Goal: Transaction & Acquisition: Download file/media

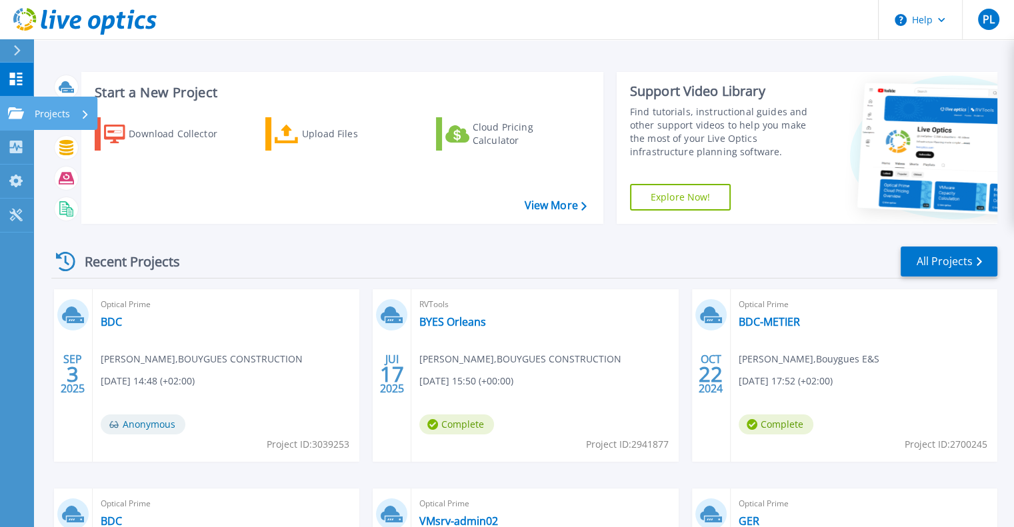
click at [67, 111] on p "Projects" at bounding box center [52, 114] width 35 height 35
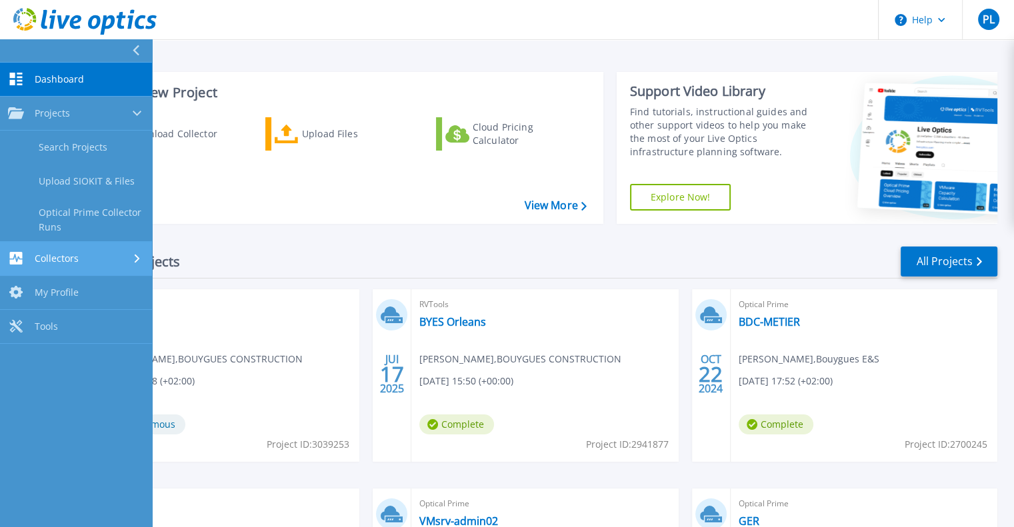
click at [89, 255] on div "Collectors" at bounding box center [76, 258] width 136 height 13
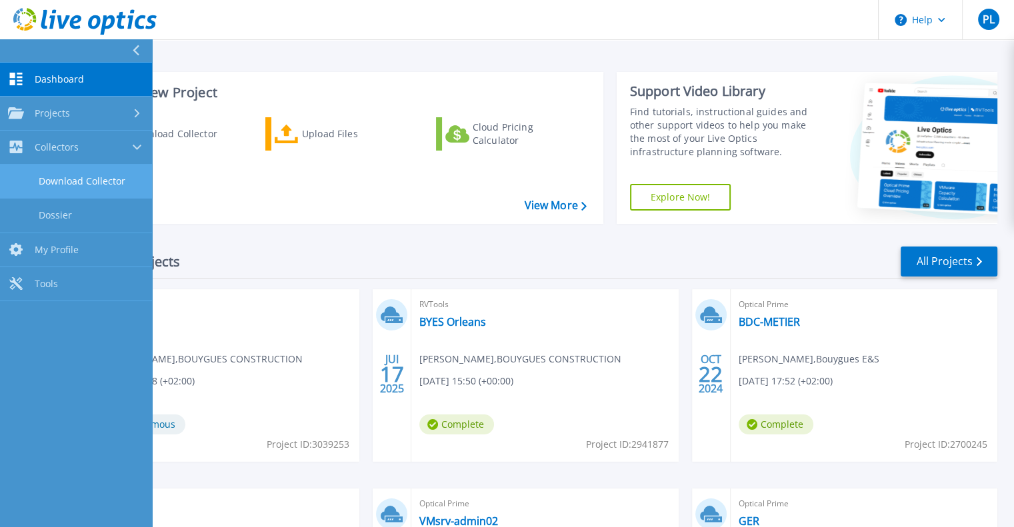
click at [76, 185] on link "Download Collector" at bounding box center [76, 182] width 152 height 34
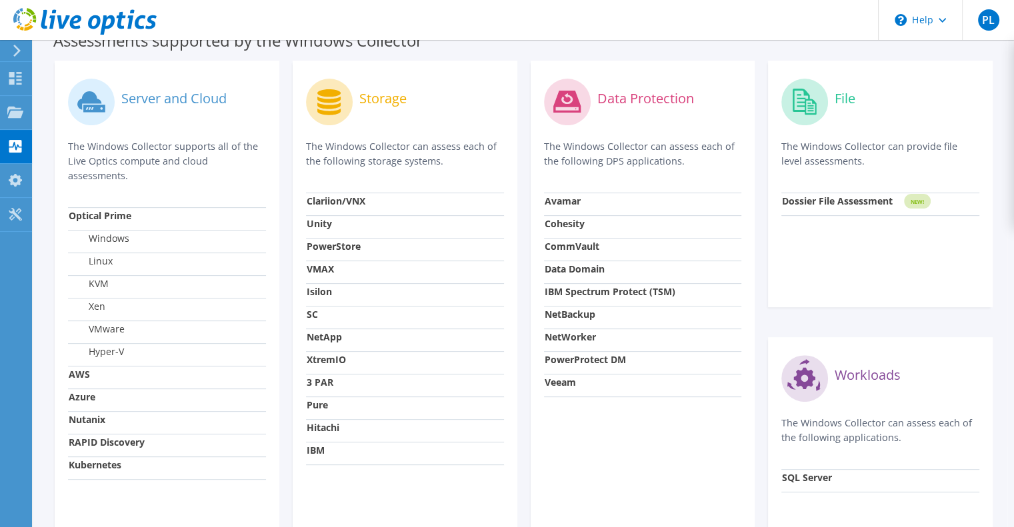
scroll to position [333, 0]
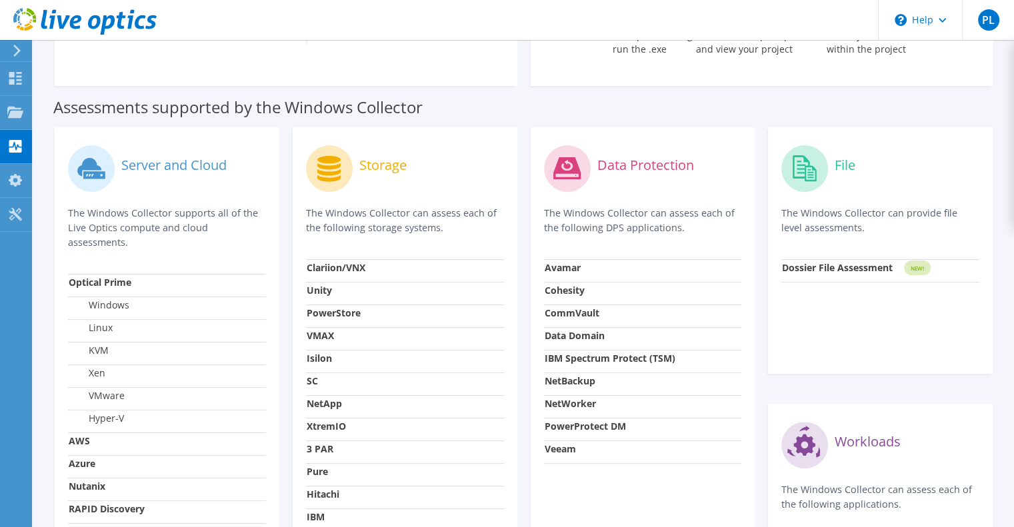
click at [199, 106] on label "Assessments supported by the Windows Collector" at bounding box center [237, 107] width 369 height 13
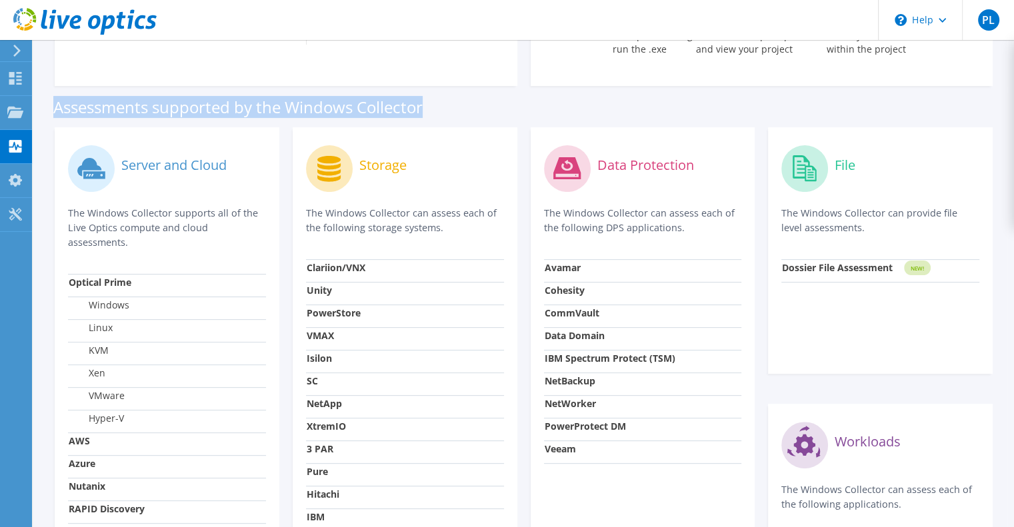
click at [199, 106] on label "Assessments supported by the Windows Collector" at bounding box center [237, 107] width 369 height 13
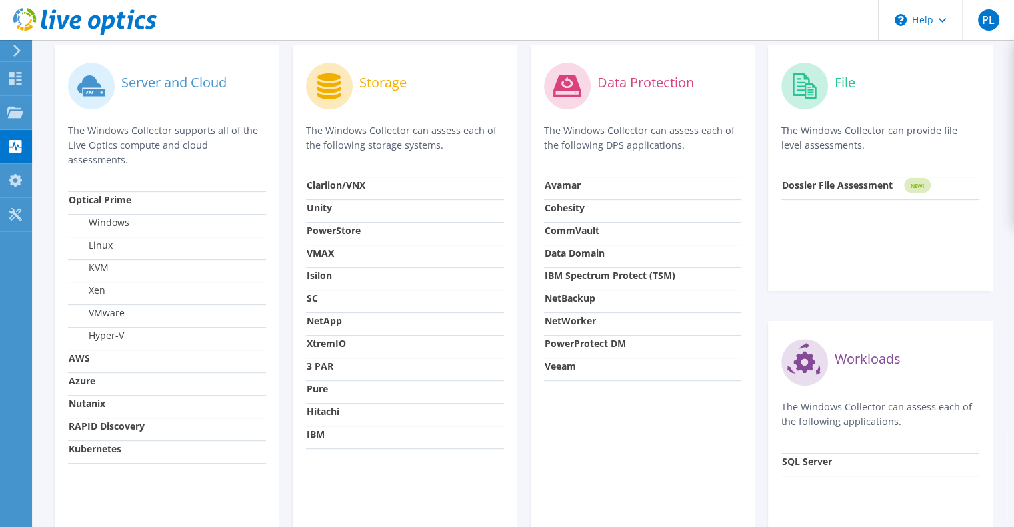
scroll to position [467, 0]
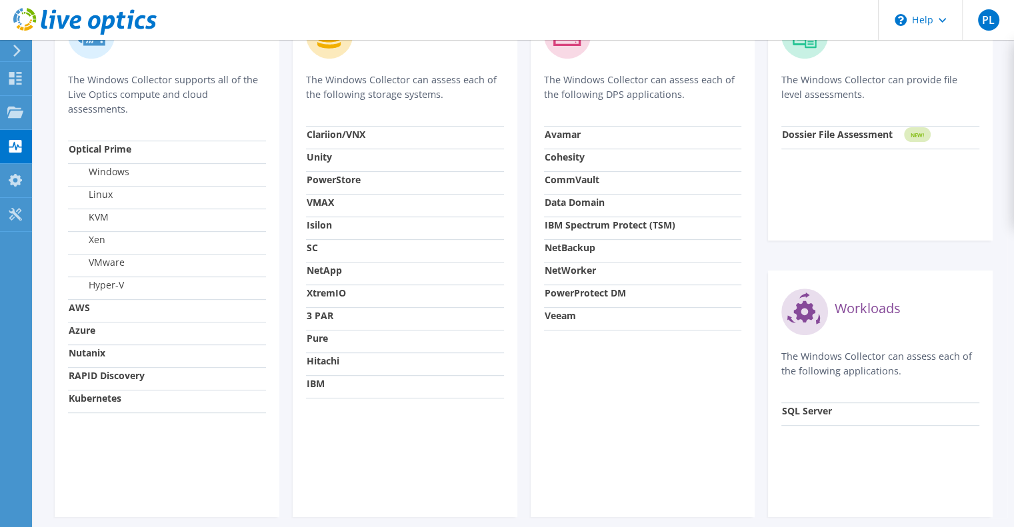
click at [82, 355] on strong "Nutanix" at bounding box center [87, 353] width 37 height 13
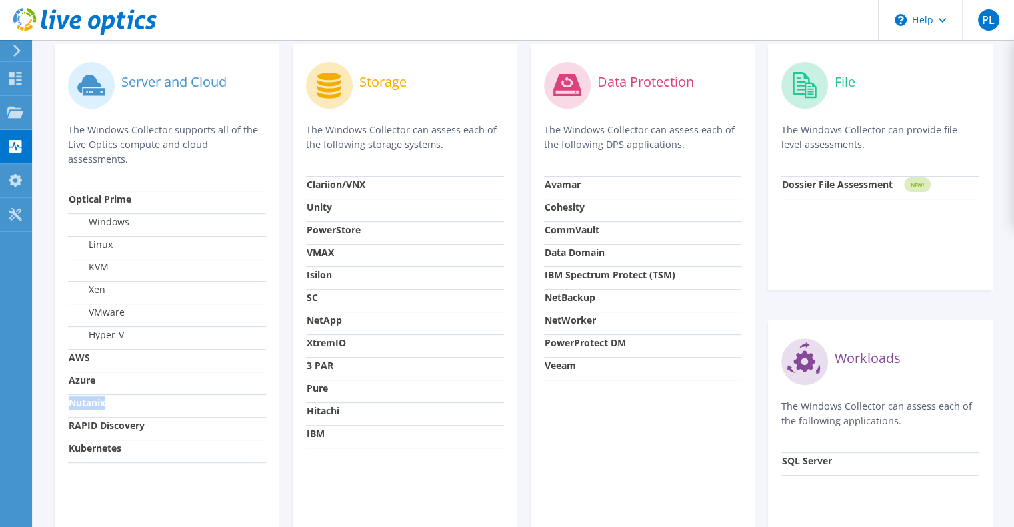
scroll to position [400, 0]
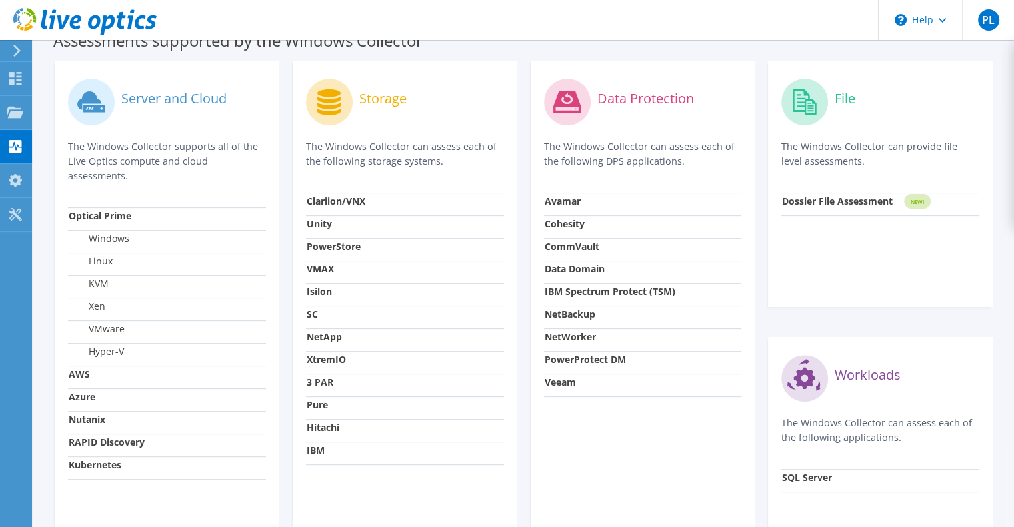
click at [112, 238] on label "Windows" at bounding box center [99, 238] width 61 height 13
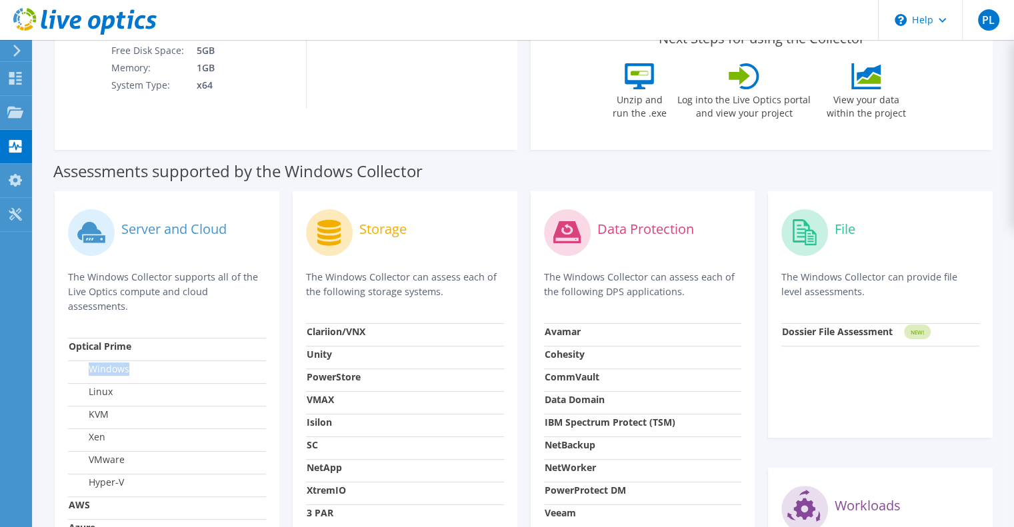
scroll to position [133, 0]
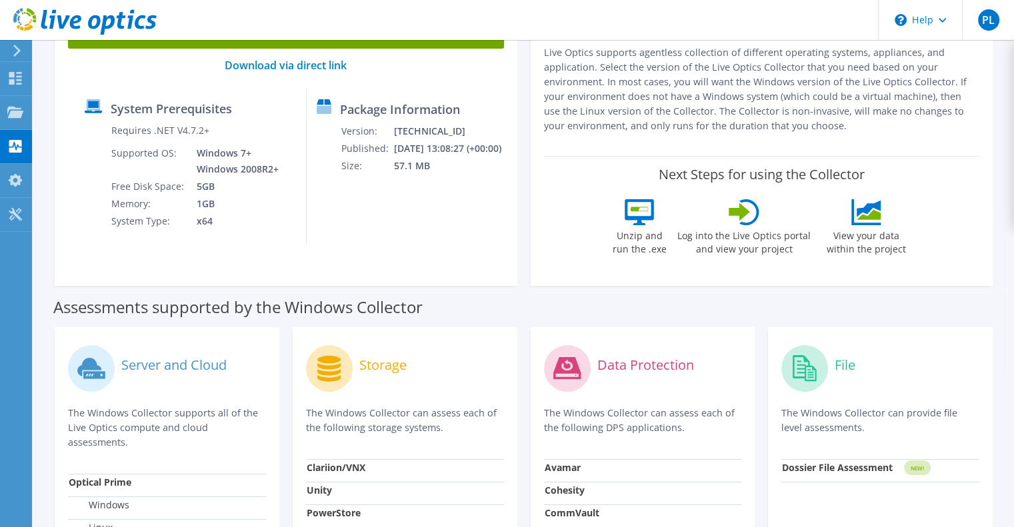
click at [872, 221] on icon at bounding box center [866, 212] width 30 height 26
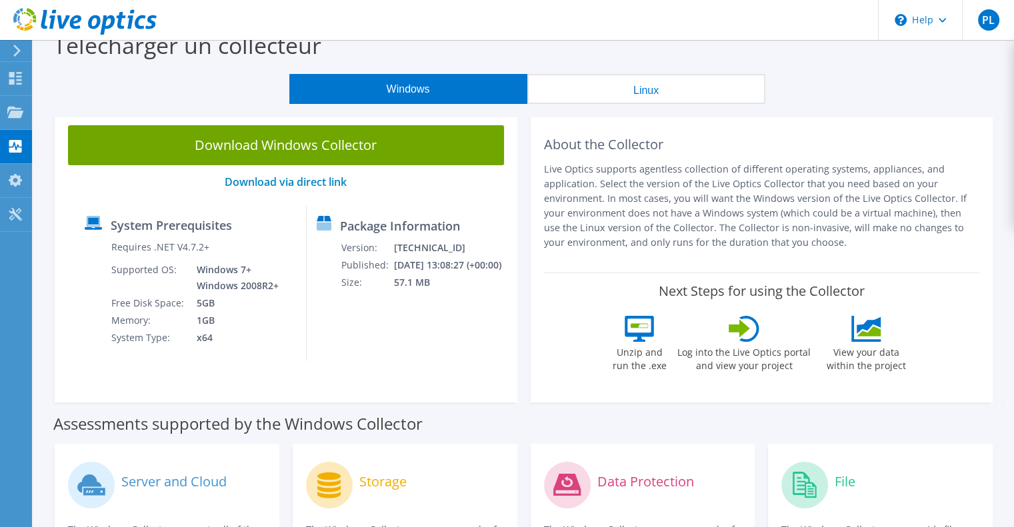
scroll to position [0, 0]
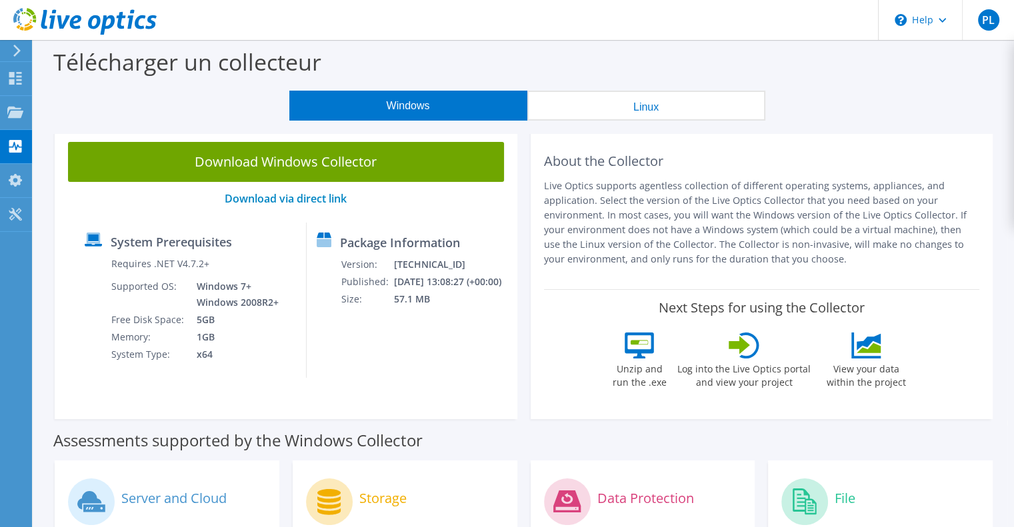
click at [251, 160] on link "Download Windows Collector" at bounding box center [286, 162] width 436 height 40
